Goal: Task Accomplishment & Management: Manage account settings

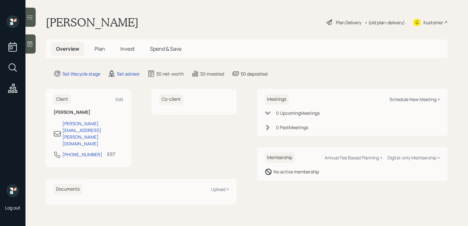
click at [410, 98] on div "Schedule New Meeting +" at bounding box center [414, 99] width 51 height 6
select select "round-[PERSON_NAME]"
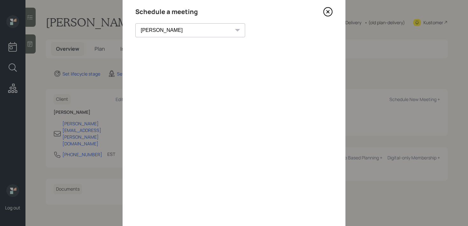
scroll to position [16, 0]
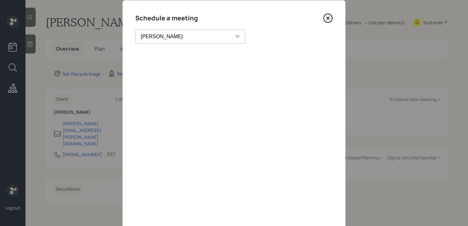
click at [329, 18] on icon at bounding box center [328, 18] width 10 height 10
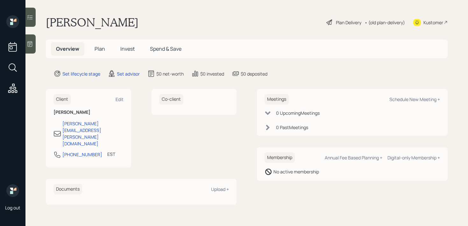
click at [30, 45] on icon at bounding box center [30, 43] width 5 height 5
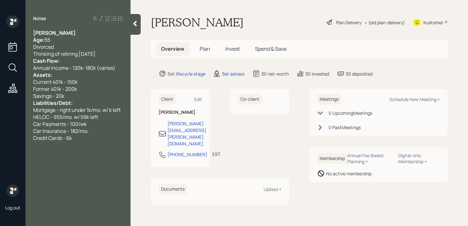
click at [80, 28] on div "Notes [PERSON_NAME] Age: [DEMOGRAPHIC_DATA] Divorced Thinking of retiring [DATE…" at bounding box center [77, 116] width 105 height 203
click at [80, 31] on div "[PERSON_NAME]" at bounding box center [78, 32] width 90 height 7
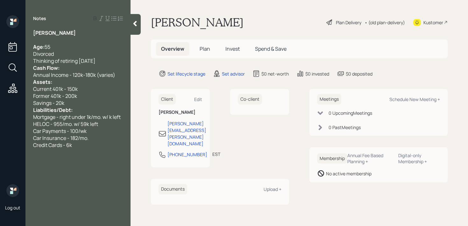
click at [106, 60] on div "Thinking of retiring [DATE]" at bounding box center [78, 60] width 90 height 7
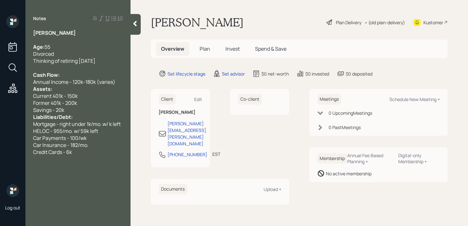
click at [119, 84] on div "Annual Income - 120k-180k (varies)" at bounding box center [78, 81] width 90 height 7
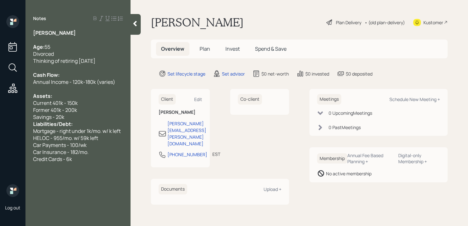
click at [98, 121] on div "Liabilities/Debt:" at bounding box center [78, 123] width 90 height 7
click at [98, 119] on div "Savings - 20k" at bounding box center [78, 116] width 90 height 7
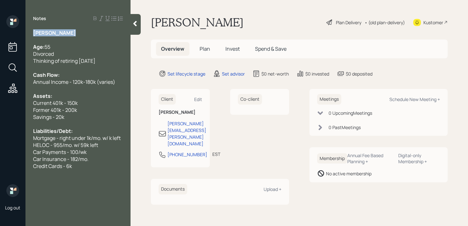
drag, startPoint x: 75, startPoint y: 32, endPoint x: 0, endPoint y: 32, distance: 75.4
click at [0, 32] on div "Log out Notes [PERSON_NAME] Age: [DEMOGRAPHIC_DATA] Divorced Thinking of retiri…" at bounding box center [234, 113] width 468 height 226
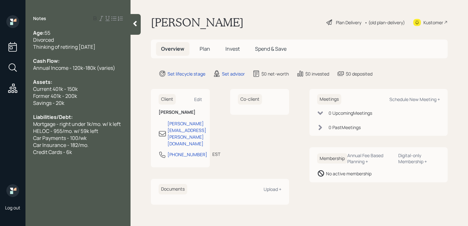
click at [101, 150] on div "Credit Cards - 6k" at bounding box center [78, 151] width 90 height 7
click at [427, 21] on div "Kustomer" at bounding box center [433, 22] width 20 height 7
click at [117, 170] on div "lost her money in divorce, rebulding" at bounding box center [78, 172] width 90 height 7
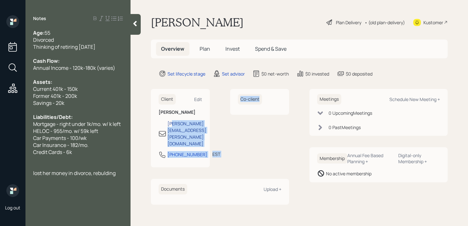
drag, startPoint x: 234, startPoint y: 121, endPoint x: 172, endPoint y: 121, distance: 61.4
click at [172, 121] on div "Client Edit [PERSON_NAME] [PERSON_NAME][EMAIL_ADDRESS][PERSON_NAME][DOMAIN_NAME…" at bounding box center [220, 128] width 138 height 78
click at [152, 134] on div "Client Edit [PERSON_NAME] [PERSON_NAME][EMAIL_ADDRESS][PERSON_NAME][DOMAIN_NAME…" at bounding box center [180, 128] width 59 height 78
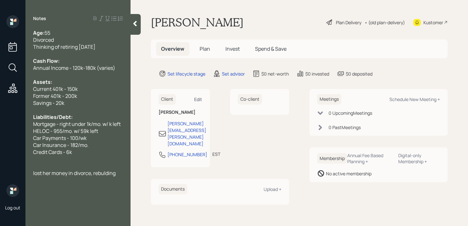
click at [201, 99] on div "Edit" at bounding box center [198, 99] width 8 height 6
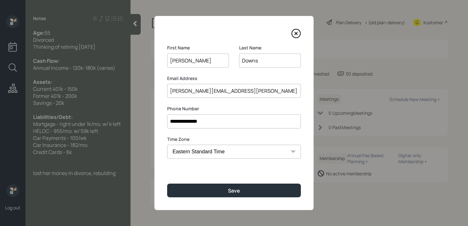
drag, startPoint x: 244, startPoint y: 91, endPoint x: 151, endPoint y: 91, distance: 92.6
click at [151, 91] on div "**********" at bounding box center [234, 113] width 468 height 226
click at [297, 33] on icon at bounding box center [296, 34] width 10 height 10
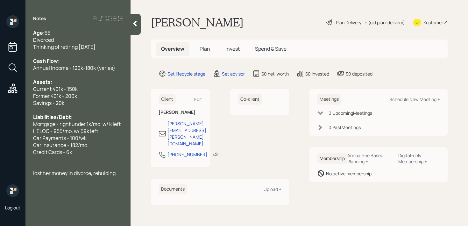
click at [264, 144] on div "Co-client" at bounding box center [259, 128] width 59 height 78
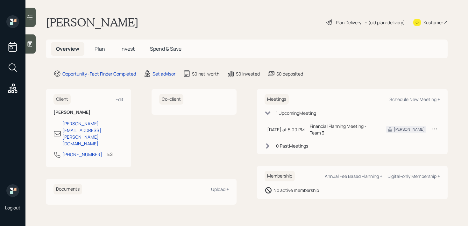
click at [35, 54] on main "Patrice Downs Plan Delivery • (old plan-delivery) Kustomer Overview Plan Invest…" at bounding box center [246, 113] width 442 height 226
click at [31, 46] on icon at bounding box center [30, 44] width 6 height 6
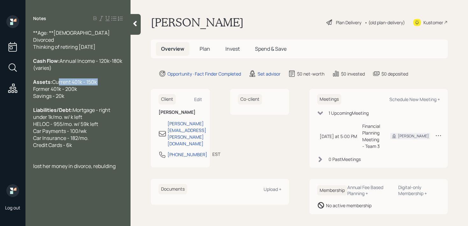
drag, startPoint x: 81, startPoint y: 92, endPoint x: 22, endPoint y: 92, distance: 59.2
click at [22, 92] on div "Log out Notes **Age: **55 Divorced Thinking of retiring in 10 years Cash Flow: …" at bounding box center [234, 113] width 468 height 226
click at [66, 90] on span "Current 401k - 150k Former 401k - 200k Savings - 20k" at bounding box center [65, 88] width 64 height 21
drag, startPoint x: 85, startPoint y: 93, endPoint x: 0, endPoint y: 96, distance: 85.3
click at [0, 96] on div "Log out Notes **Age: **55 Divorced Thinking of retiring in 10 years Cash Flow: …" at bounding box center [234, 113] width 468 height 226
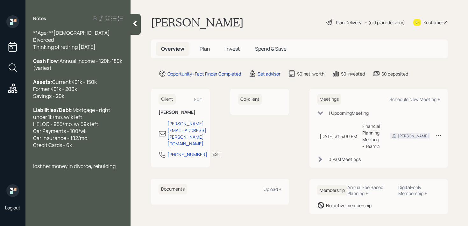
click at [70, 94] on span "Current 401k - 150k Former 401k - 200k Savings - 20k" at bounding box center [65, 88] width 64 height 21
drag, startPoint x: 32, startPoint y: 94, endPoint x: 0, endPoint y: 94, distance: 31.8
click at [0, 94] on div "Log out Notes **Age: **55 Divorced Thinking of retiring in 10 years Cash Flow: …" at bounding box center [234, 113] width 468 height 226
click at [116, 169] on div "lost her money in divorce, rebulding" at bounding box center [78, 165] width 90 height 7
click at [37, 169] on span "lost her money in divorce, rebulding" at bounding box center [74, 165] width 82 height 7
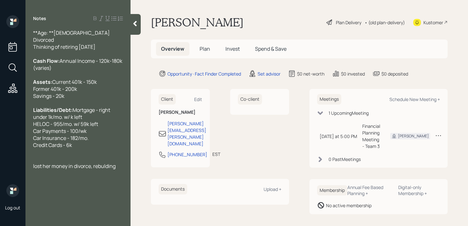
click at [35, 169] on span "lost her money in divorce, rebulding" at bounding box center [74, 165] width 82 height 7
click at [105, 169] on span "Lost her money in divorce, rebulding" at bounding box center [75, 165] width 84 height 7
click at [121, 169] on div "Lost her money in divorce, rebuilding" at bounding box center [78, 165] width 90 height 7
drag, startPoint x: 121, startPoint y: 172, endPoint x: 12, endPoint y: 172, distance: 108.5
click at [12, 172] on div "Log out Notes **Age: **55 Divorced Thinking of retiring in 10 years Cash Flow: …" at bounding box center [234, 113] width 468 height 226
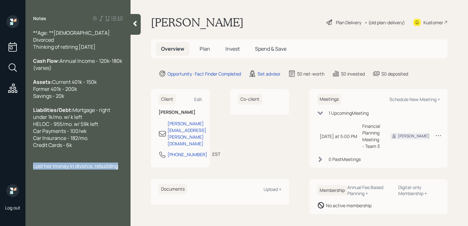
copy span "Lost her money in divorce, rebuilding"
click at [77, 148] on div "Liabilities/Debt: Mortgage - right under 1k/mo. w/ k left HELOC - 955/mo. w/ 59…" at bounding box center [78, 127] width 90 height 42
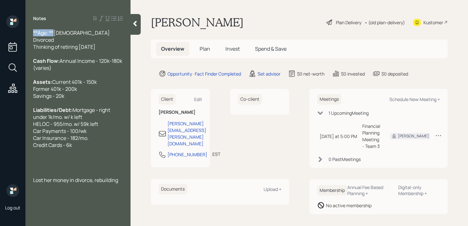
drag, startPoint x: 53, startPoint y: 31, endPoint x: 22, endPoint y: 34, distance: 31.6
click at [22, 34] on div "Log out Notes **Age: **55 Divorced Thinking of retiring in 10 years Cash Flow: …" at bounding box center [234, 113] width 468 height 226
click at [52, 34] on span "**Age: **" at bounding box center [43, 32] width 21 height 7
click at [54, 32] on span "**Age: **" at bounding box center [43, 32] width 21 height 7
click at [91, 148] on div "Liabilities/Debt: Mortgage - right under 1k/mo. w/ k left HELOC - 955/mo. w/ 59…" at bounding box center [78, 127] width 90 height 42
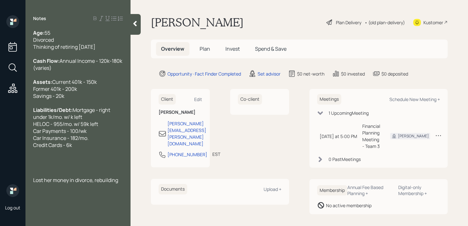
click at [91, 169] on div at bounding box center [78, 165] width 90 height 7
click at [124, 169] on div "Age: 55 Divorced Thinking of retiring in 10 years Cash Flow: Annual Income - 12…" at bounding box center [77, 99] width 105 height 140
click at [120, 169] on div "Lost her money in divorce, rebuilding" at bounding box center [78, 165] width 90 height 7
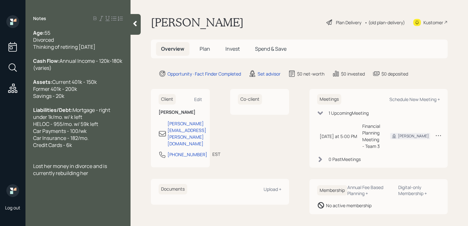
click at [52, 172] on span "Lost her money in divorce and is currently rebuilding her" at bounding box center [70, 169] width 75 height 14
click at [63, 171] on span "Lost money in divorce and is currently rebuilding her" at bounding box center [77, 169] width 88 height 14
click at [94, 176] on div "Lost money in the divorce and is currently rebuilding her" at bounding box center [78, 169] width 90 height 14
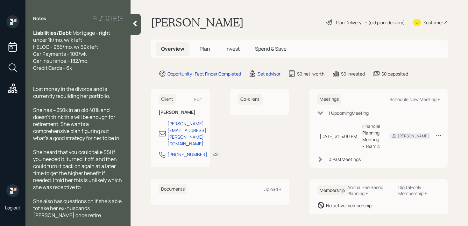
scroll to position [84, 0]
click at [42, 208] on span "She also has questions on if she's able tot ake her ex-husbands SSI once retired" at bounding box center [77, 207] width 89 height 21
click at [40, 208] on span "She also has questions on if she's able tot take her ex-husbands SSI once retir…" at bounding box center [77, 207] width 89 height 21
click at [97, 209] on span "She also has questions on if she's able to take her ex-husbands SSI once retired" at bounding box center [77, 207] width 89 height 21
click at [105, 209] on span "She also has questions on if she's able to take her ex-husbands SSI once retired" at bounding box center [77, 207] width 89 height 21
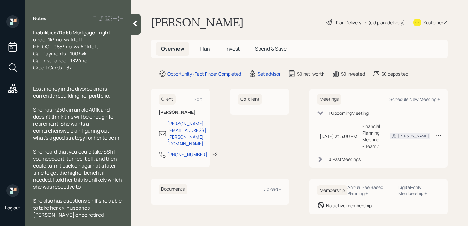
click at [99, 209] on span "She also has questions on if she's able to take her ex-husbands SSI once retired" at bounding box center [77, 207] width 89 height 21
click at [107, 219] on div "Notes Age: 55 Divorced Thinking of retiring in 10 years Cash Flow: Annual Incom…" at bounding box center [77, 113] width 105 height 226
click at [106, 215] on div "She also has questions on if she's able to take her ex-husbands SSI in addition…" at bounding box center [78, 207] width 90 height 21
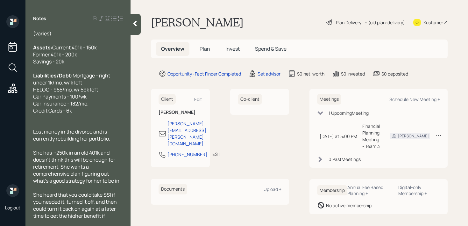
click at [97, 128] on div at bounding box center [78, 124] width 90 height 7
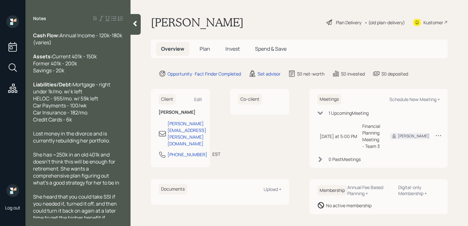
scroll to position [28, 0]
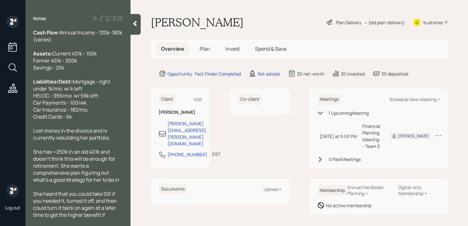
click at [106, 96] on span "Mortgage - right under 1k/mo. w/ k left HELOC - 955/mo. w/ 59k left Car Payment…" at bounding box center [72, 99] width 78 height 42
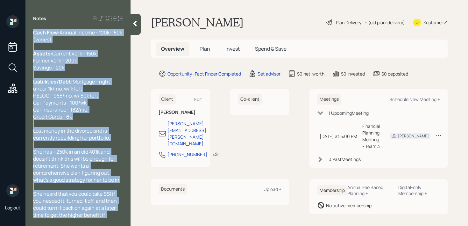
drag, startPoint x: 123, startPoint y: 95, endPoint x: 103, endPoint y: 95, distance: 20.4
click at [103, 95] on div "Age: 55 Divorced Thinking of retiring in 10 years Cash Flow: Annual Income - 12…" at bounding box center [77, 123] width 105 height 189
click at [103, 95] on span "Mortgage - right under 1k/mo. w/ k left HELOC - 955/mo. w/ 59k left Car Payment…" at bounding box center [72, 99] width 78 height 42
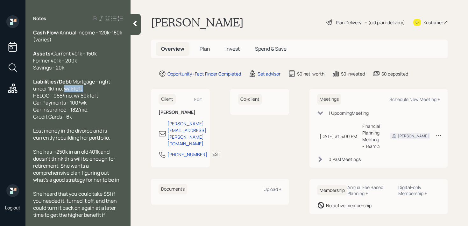
drag, startPoint x: 103, startPoint y: 95, endPoint x: 126, endPoint y: 95, distance: 23.5
click at [126, 95] on div "Age: 55 Divorced Thinking of retiring in 10 years Cash Flow: Annual Income - 12…" at bounding box center [77, 123] width 105 height 189
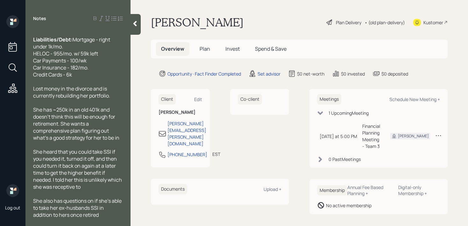
click at [137, 18] on div at bounding box center [135, 24] width 10 height 21
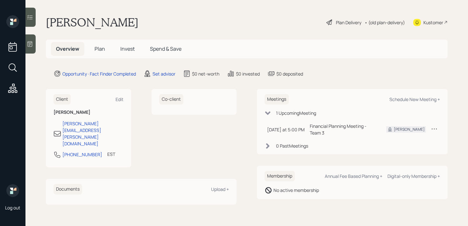
click at [219, 19] on div "Patrice Downs Plan Delivery • (old plan-delivery) Kustomer" at bounding box center [247, 22] width 402 height 14
